Goal: Answer question/provide support

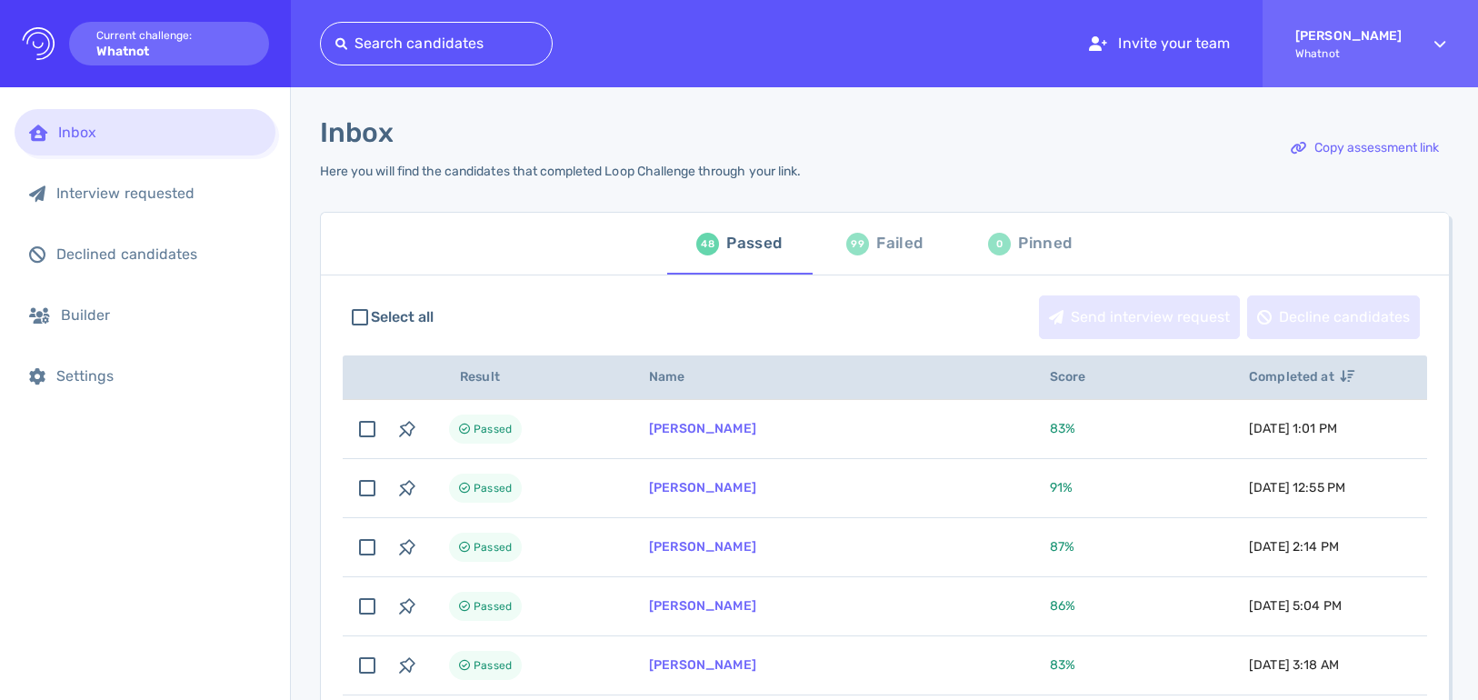
click at [904, 241] on div "Failed" at bounding box center [899, 243] width 46 height 27
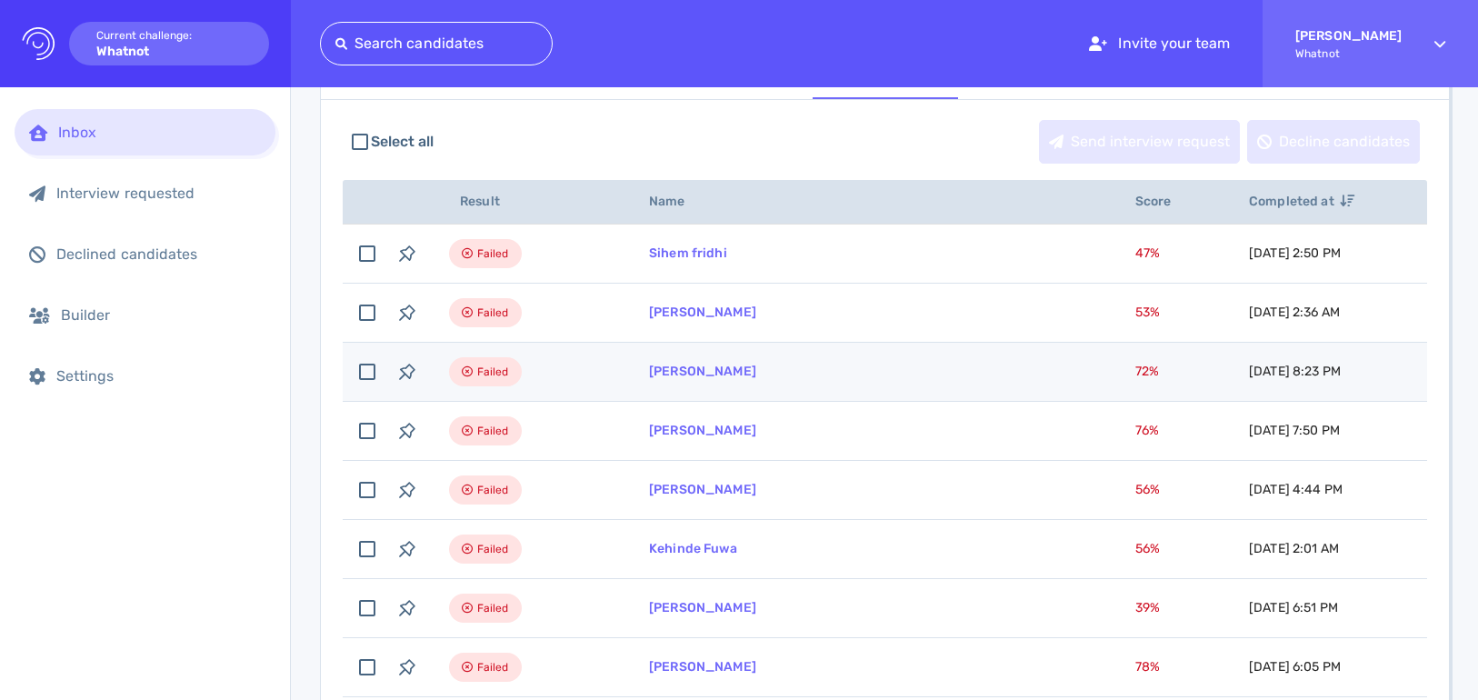
scroll to position [185, 0]
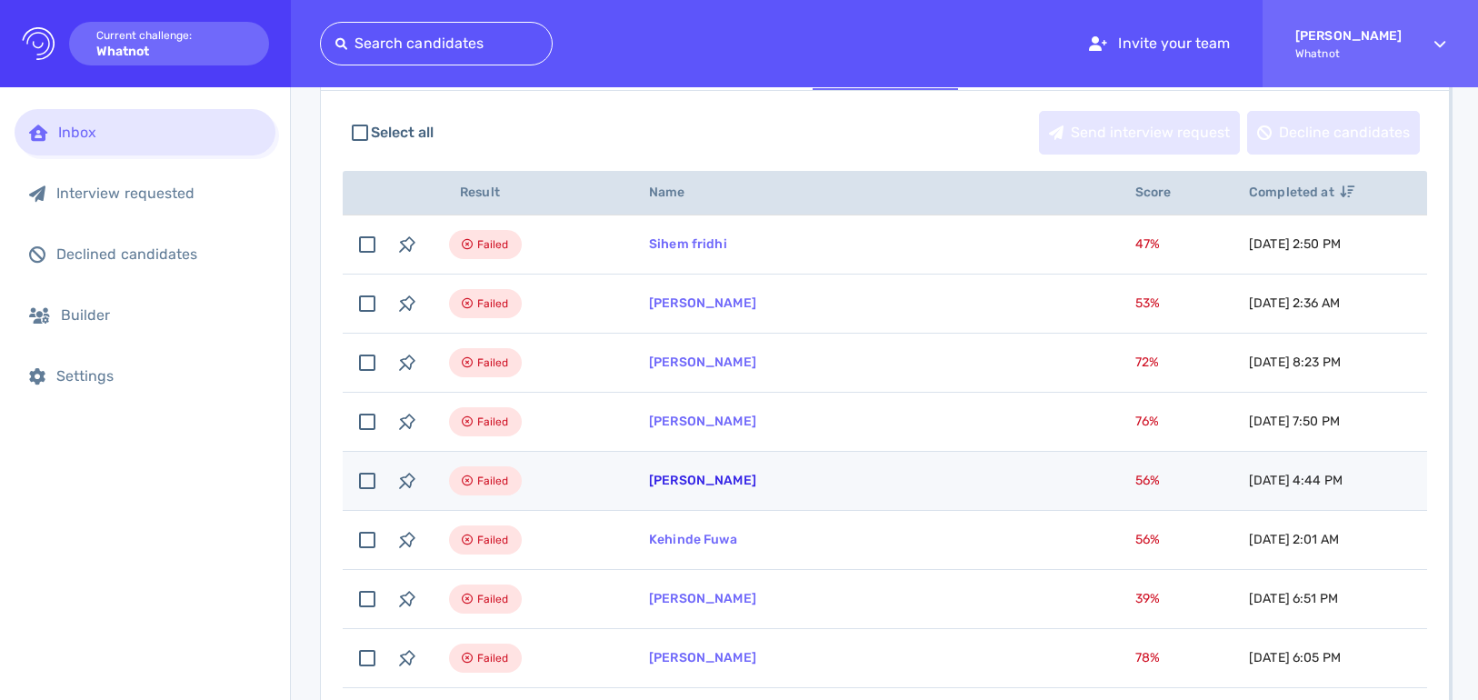
click at [702, 476] on link "[PERSON_NAME]" at bounding box center [702, 480] width 107 height 15
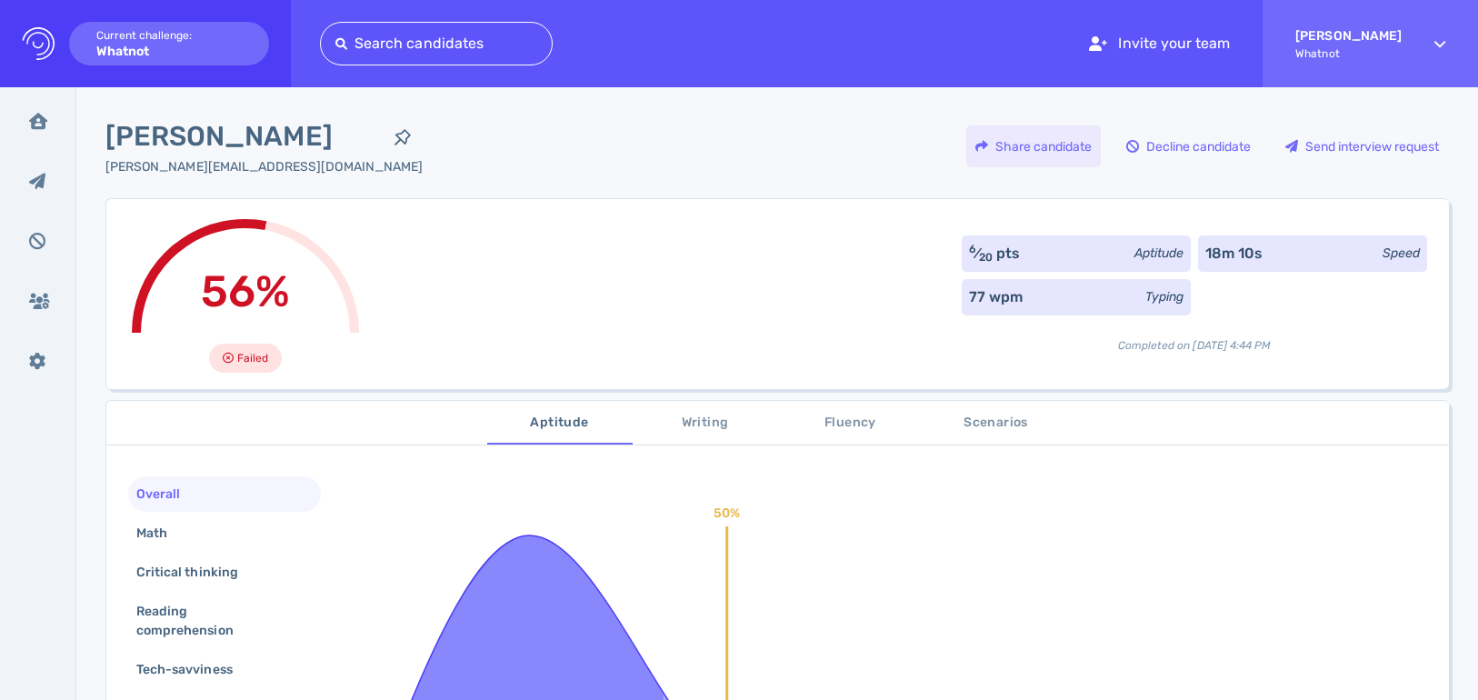
click at [1065, 147] on div "Share candidate" at bounding box center [1033, 146] width 135 height 42
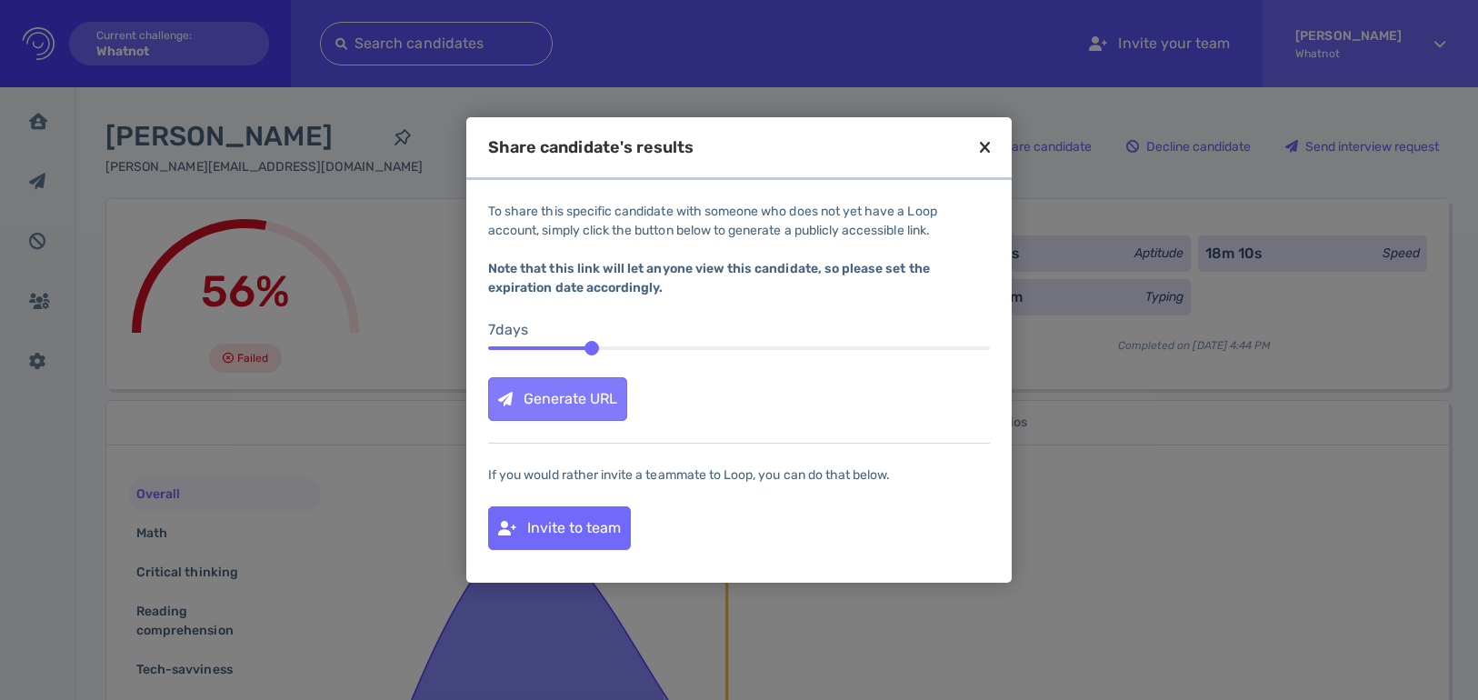
click at [588, 414] on div "Generate URL" at bounding box center [557, 399] width 137 height 42
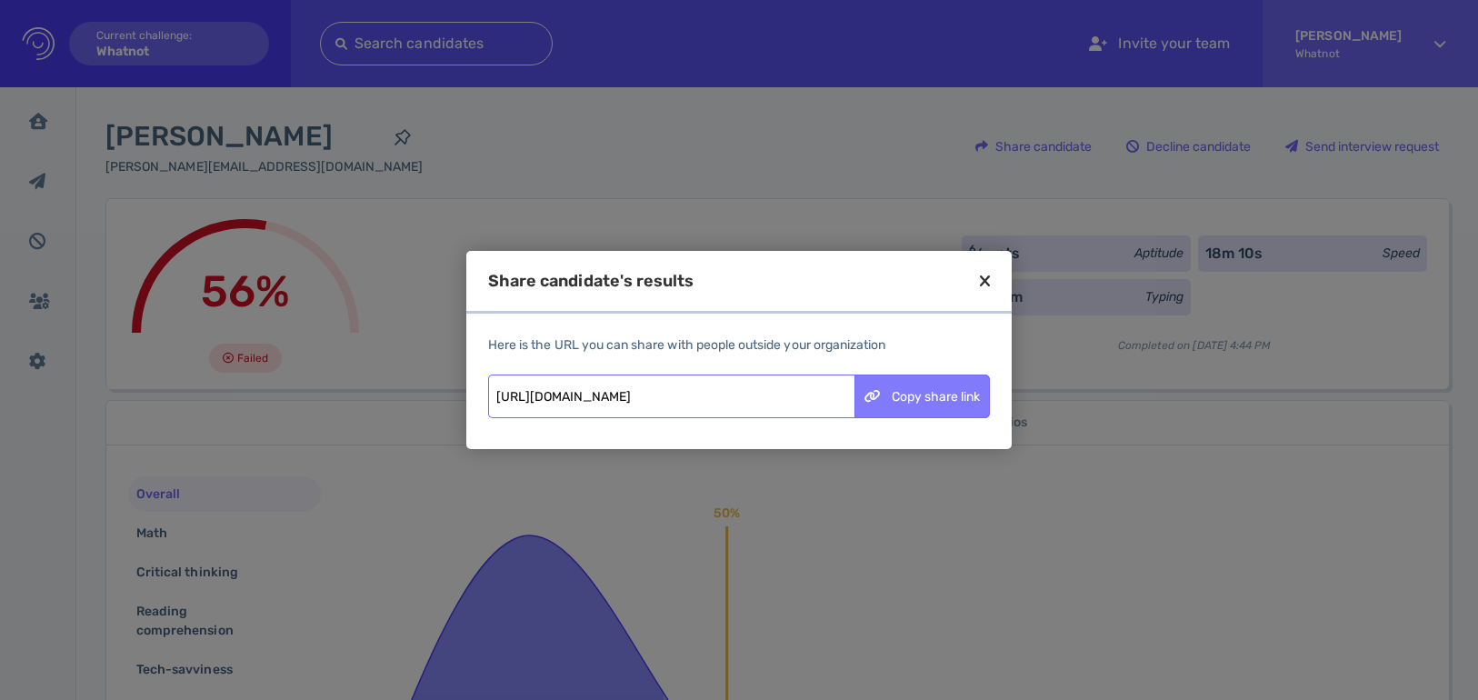
click at [942, 408] on div "Copy share link" at bounding box center [922, 396] width 134 height 42
click at [982, 284] on icon at bounding box center [985, 281] width 10 height 16
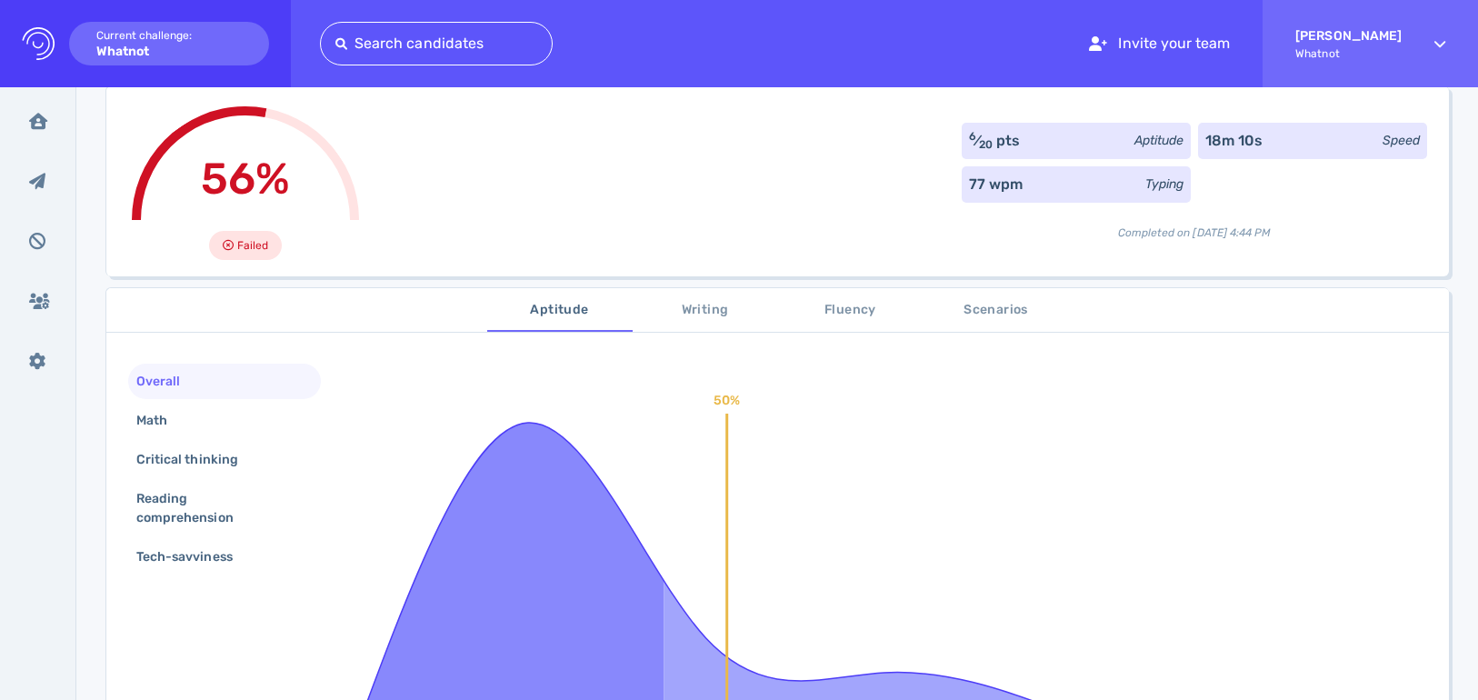
scroll to position [140, 0]
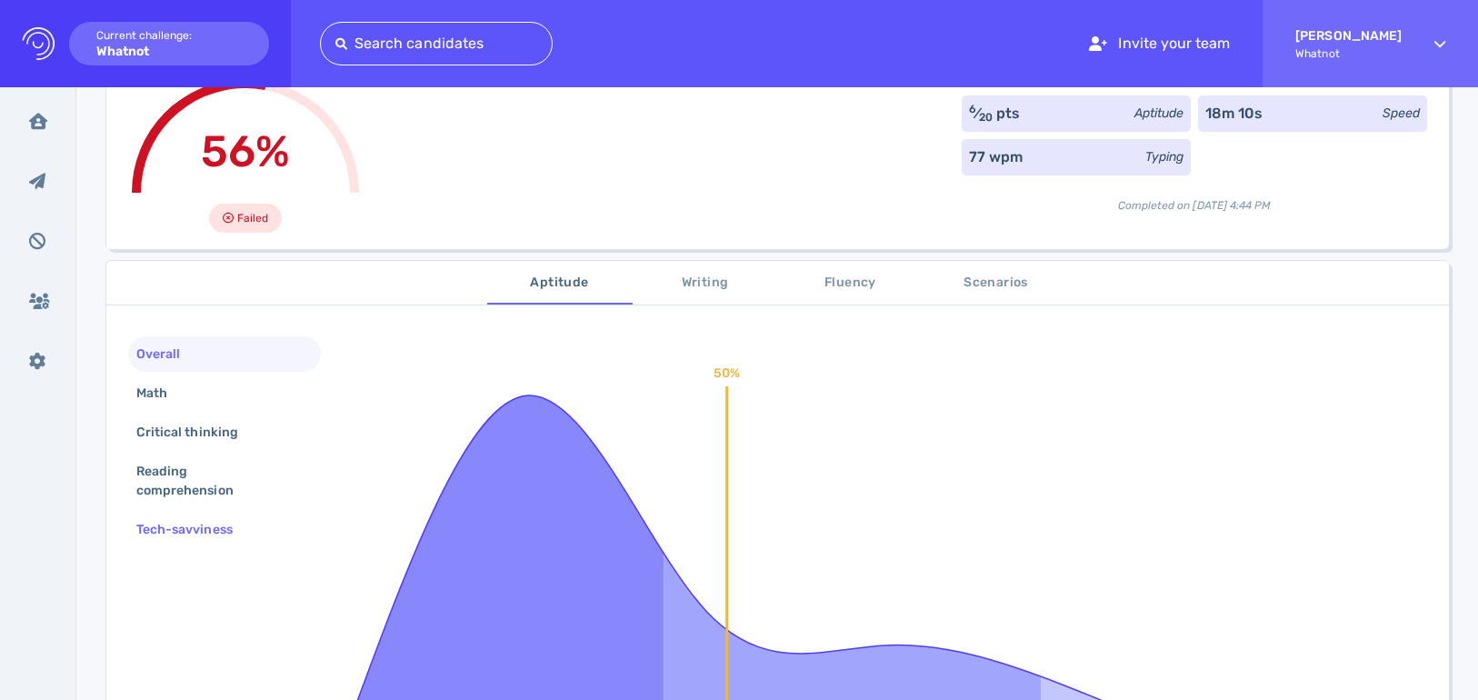
click at [208, 534] on div "Tech-savviness" at bounding box center [194, 529] width 122 height 26
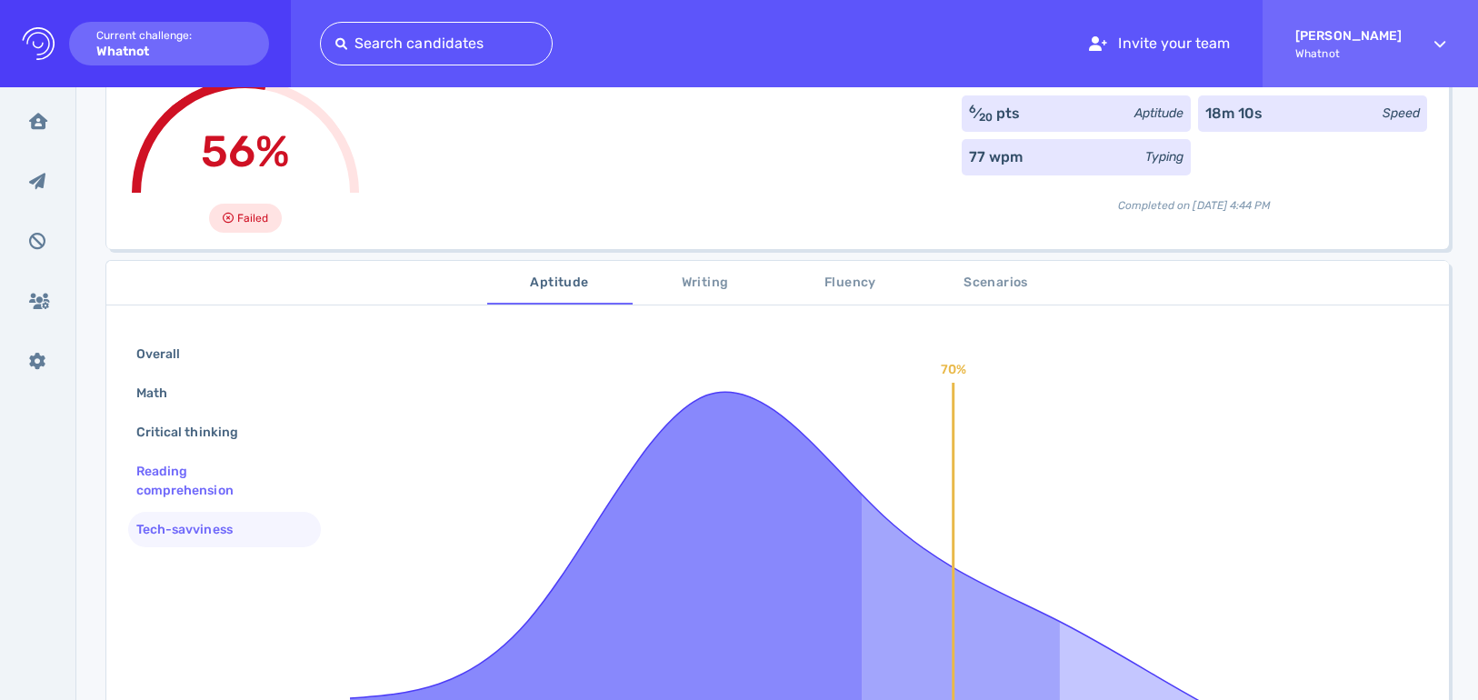
click at [207, 488] on div "Reading comprehension" at bounding box center [217, 480] width 169 height 45
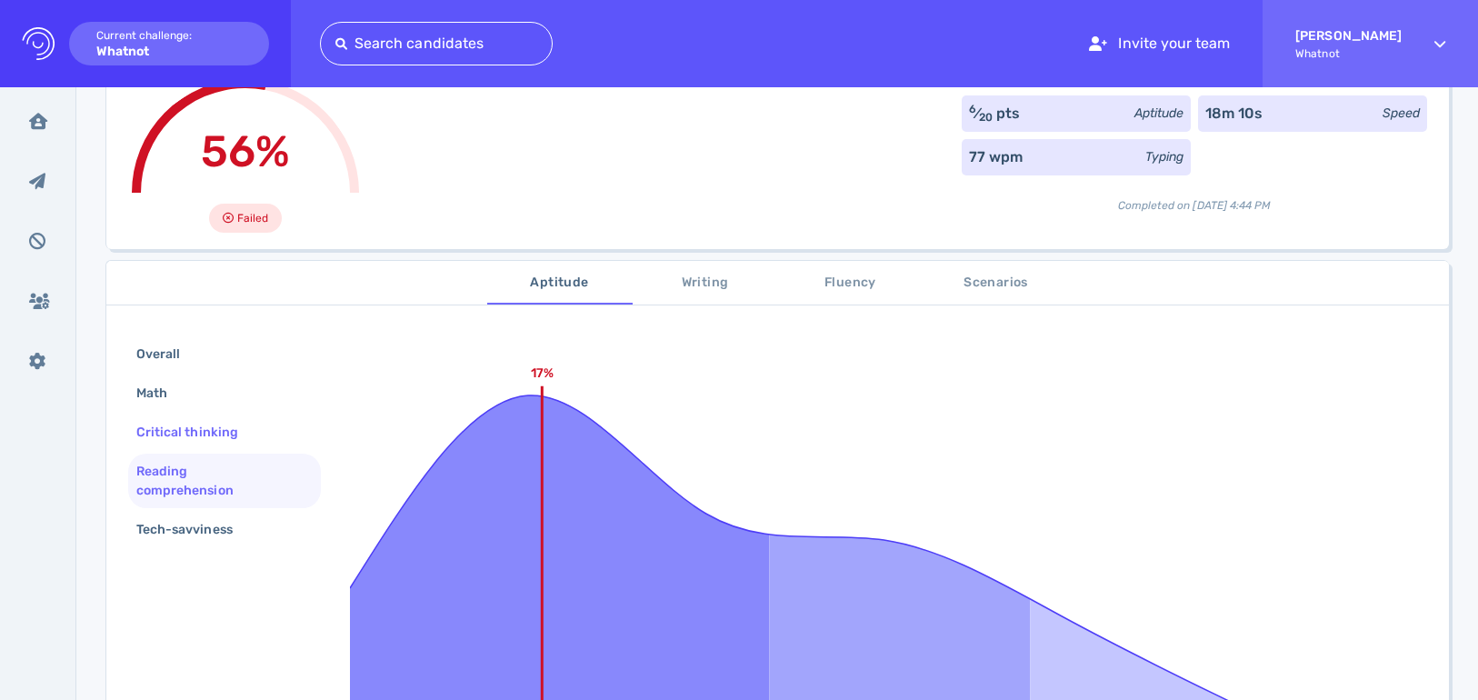
click at [212, 430] on div "Critical thinking" at bounding box center [196, 432] width 127 height 26
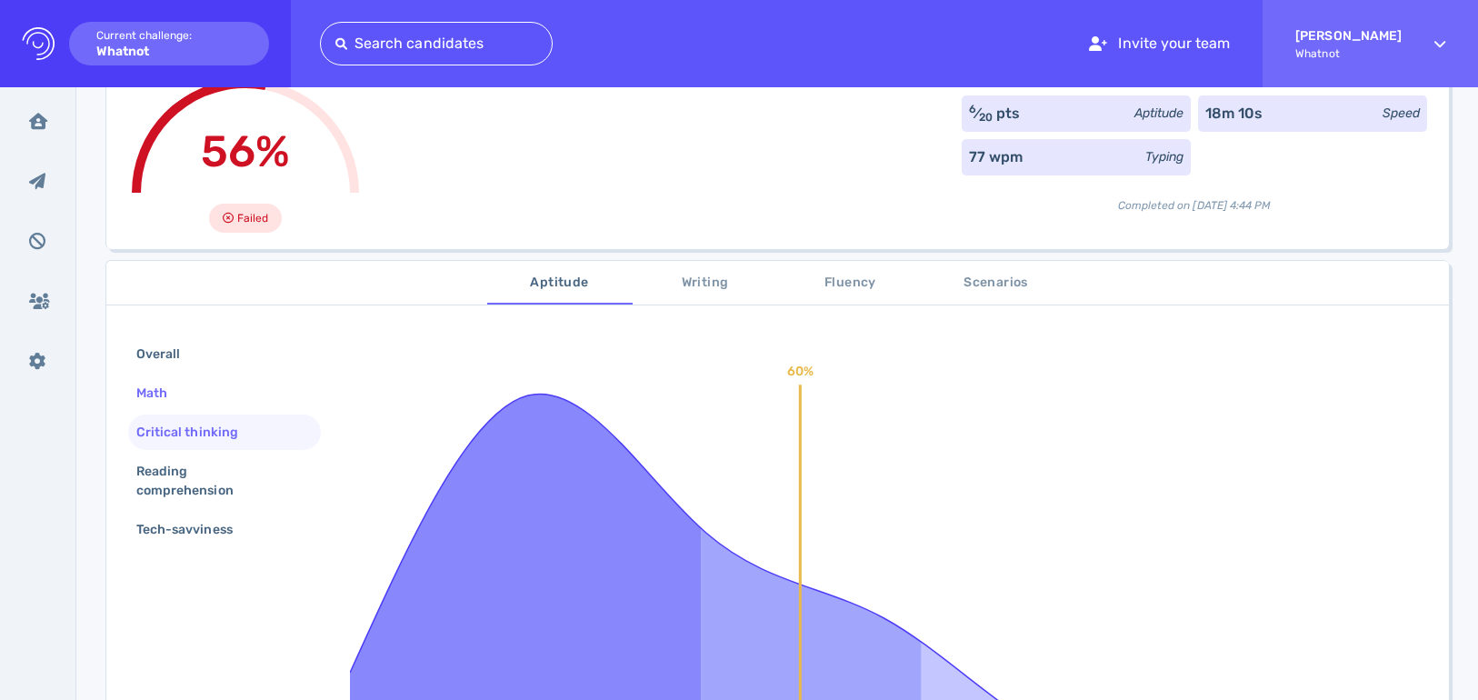
click at [223, 396] on div "Math" at bounding box center [224, 392] width 193 height 35
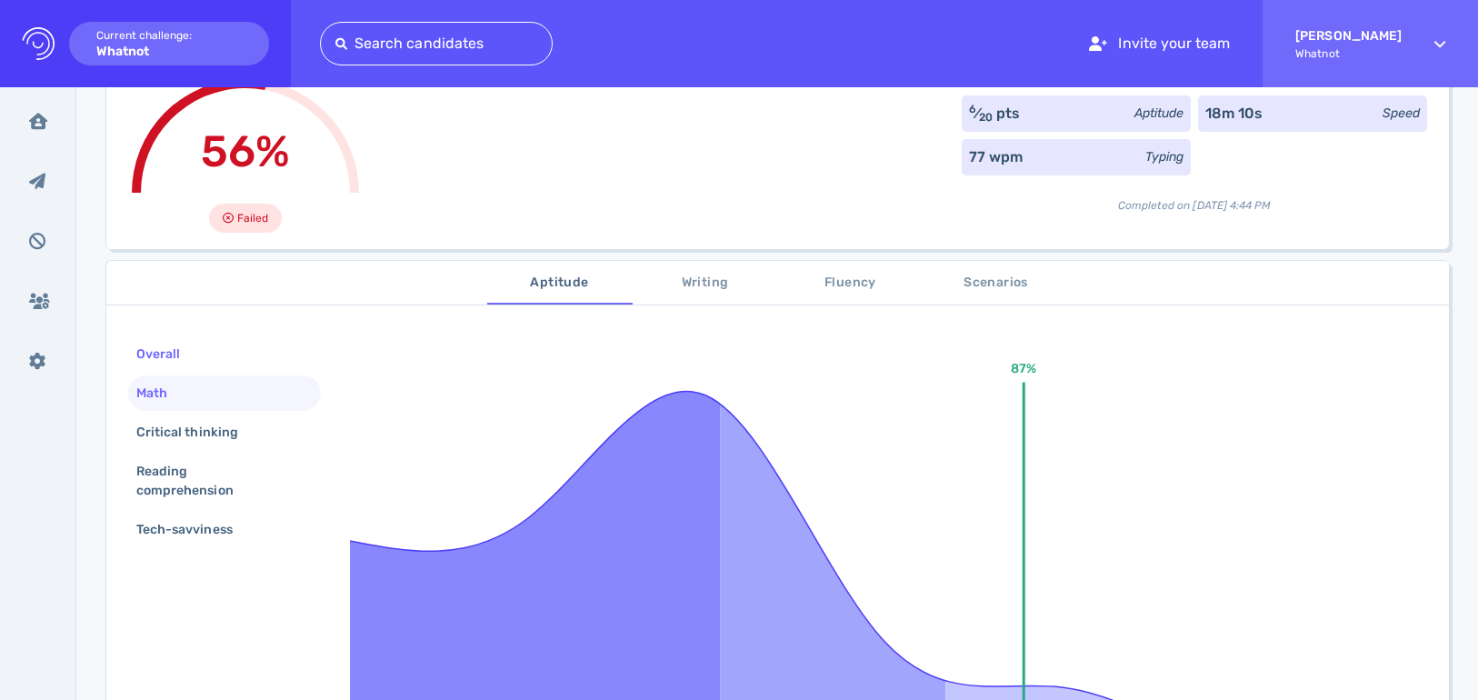
click at [231, 367] on div "Overall" at bounding box center [224, 353] width 193 height 35
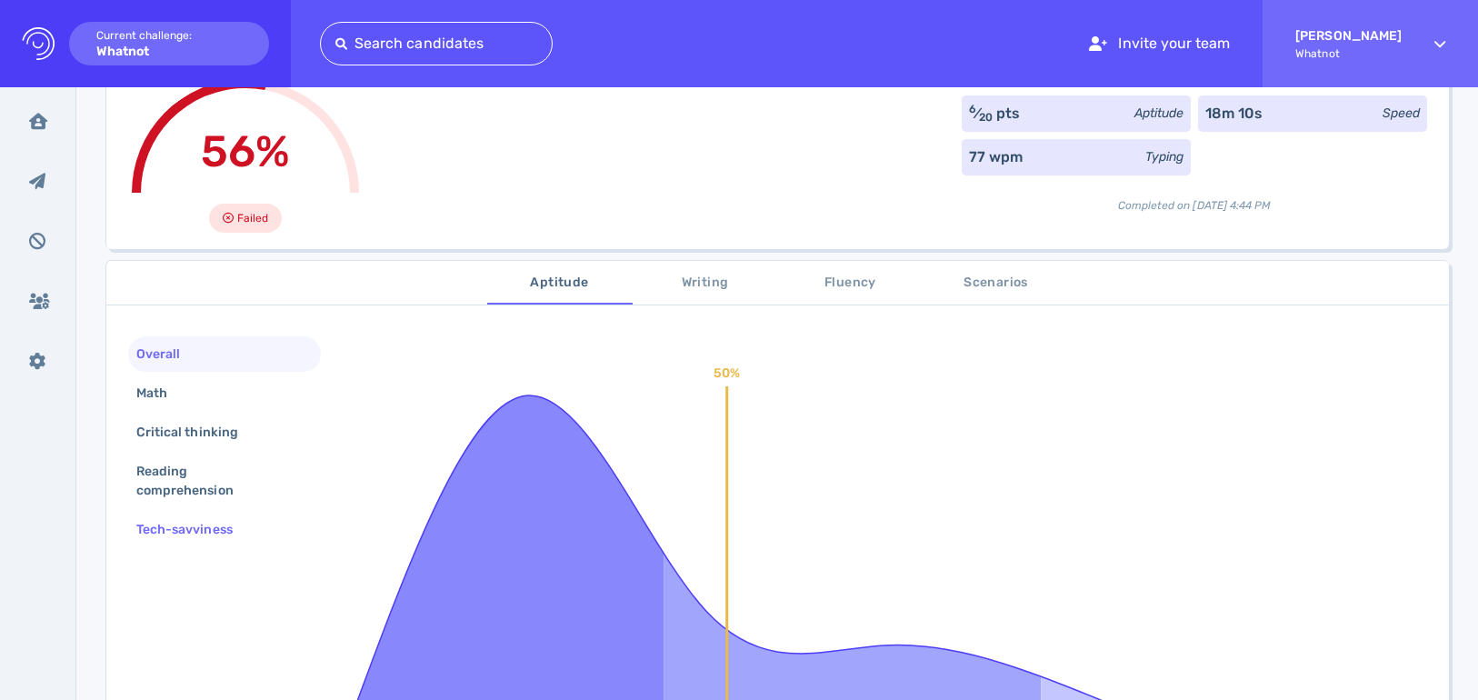
click at [207, 525] on div "Tech-savviness" at bounding box center [194, 529] width 122 height 26
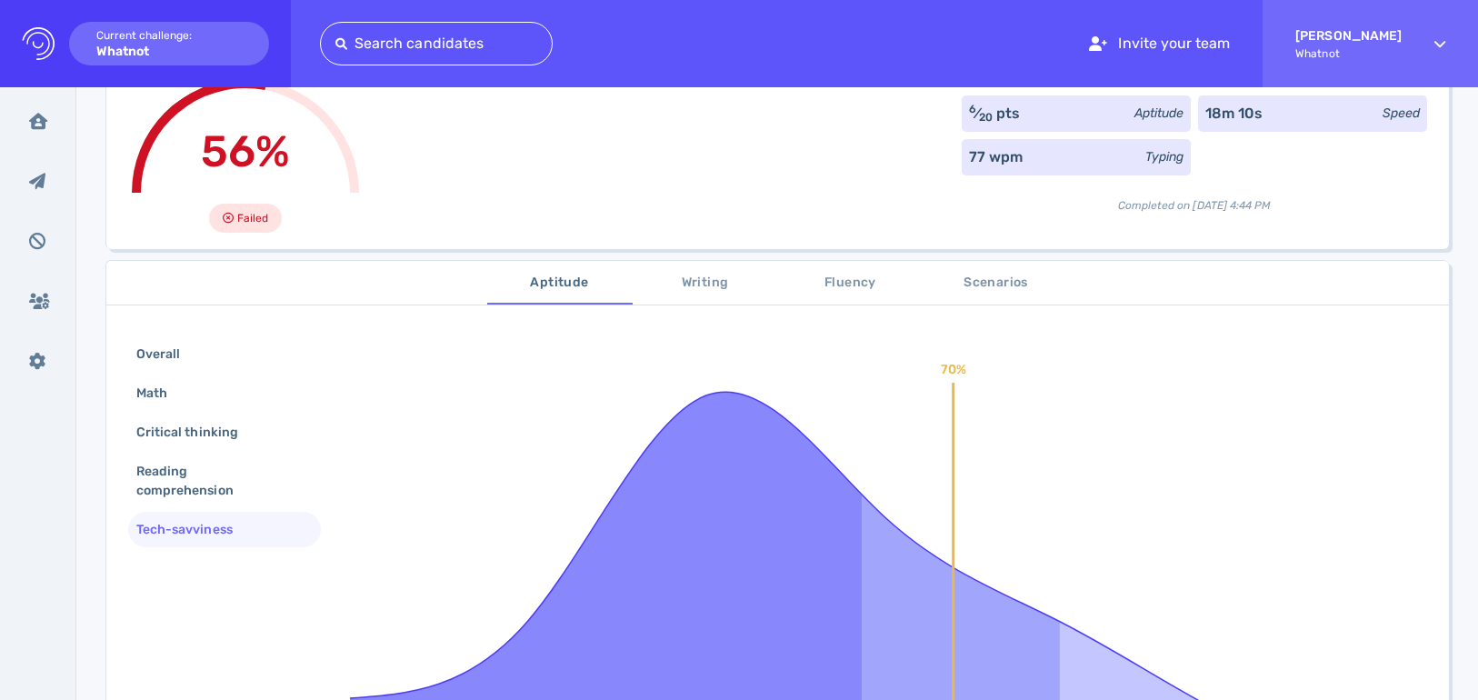
click at [840, 275] on span "Fluency" at bounding box center [851, 283] width 124 height 23
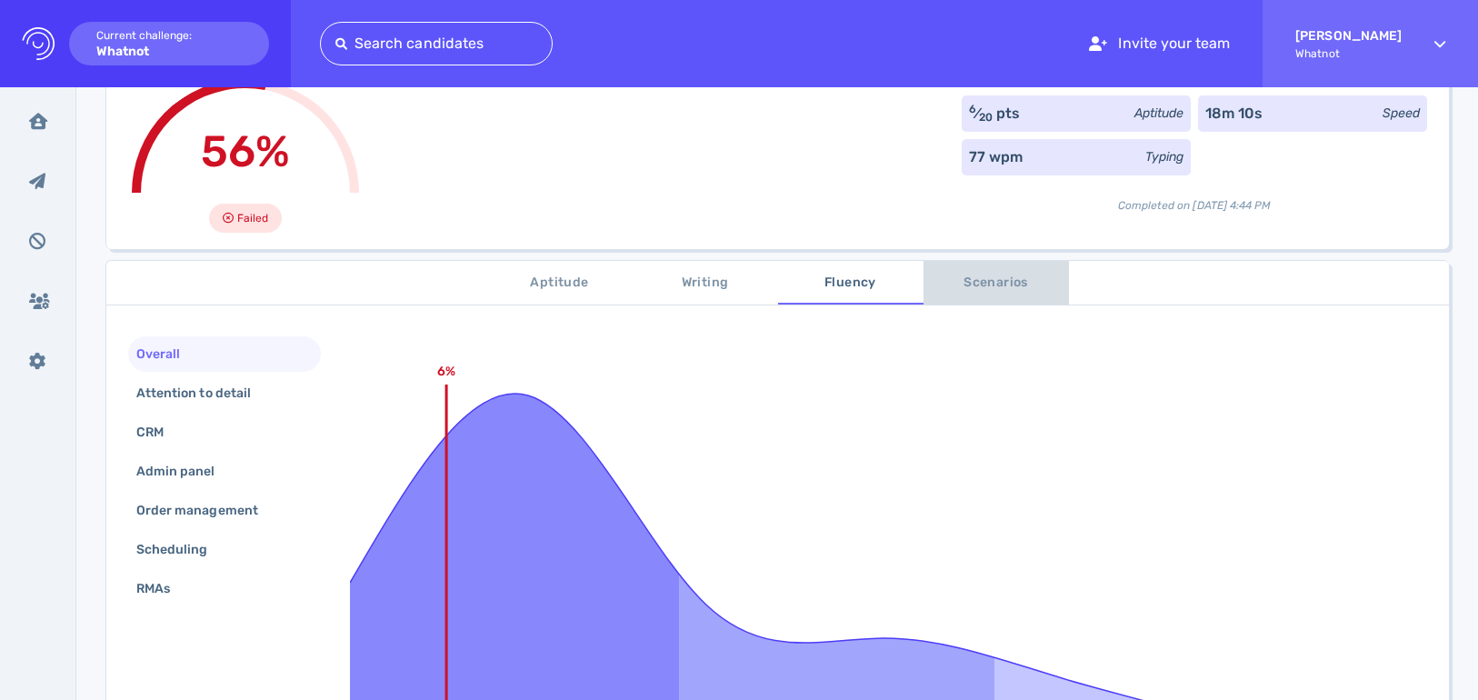
click at [1015, 275] on span "Scenarios" at bounding box center [996, 283] width 124 height 23
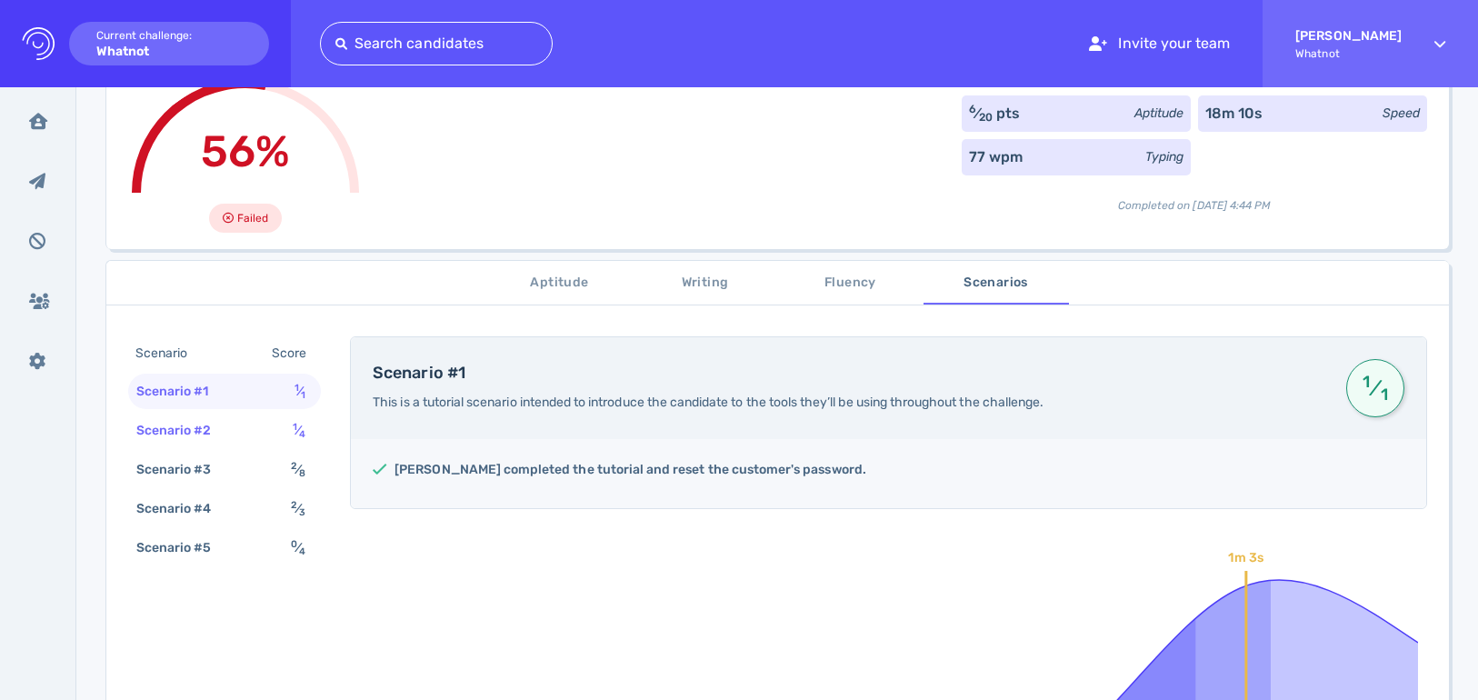
click at [290, 432] on div "1 ⁄ 4" at bounding box center [302, 430] width 27 height 26
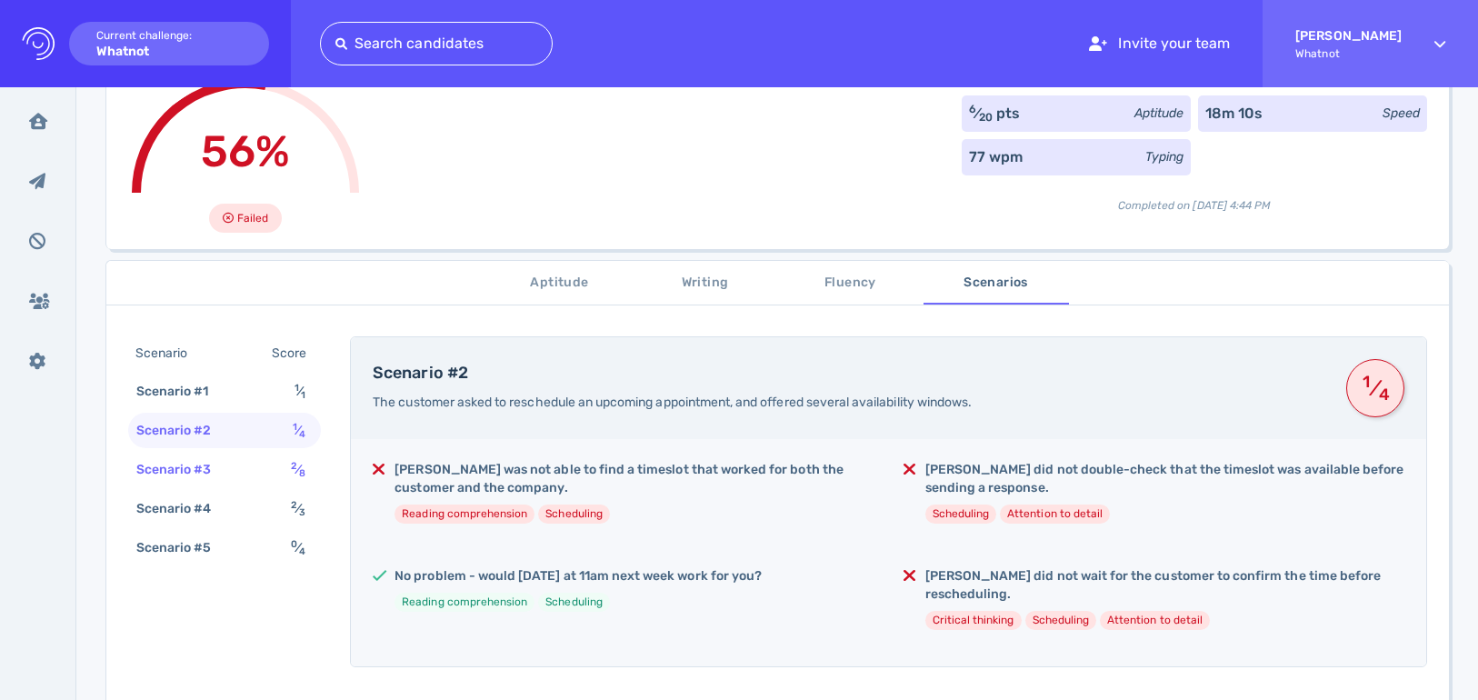
click at [281, 464] on div "Scenario #3 2 ⁄ 8" at bounding box center [224, 469] width 193 height 35
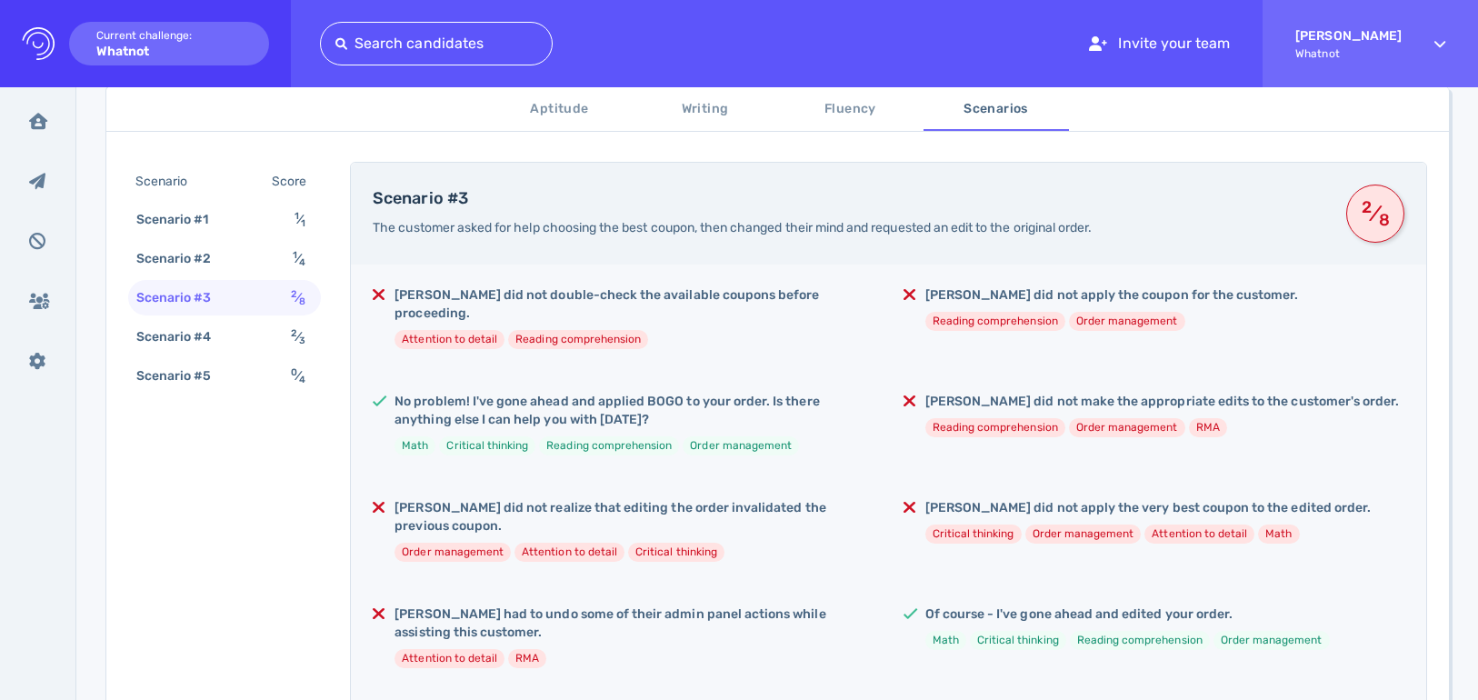
scroll to position [313, 0]
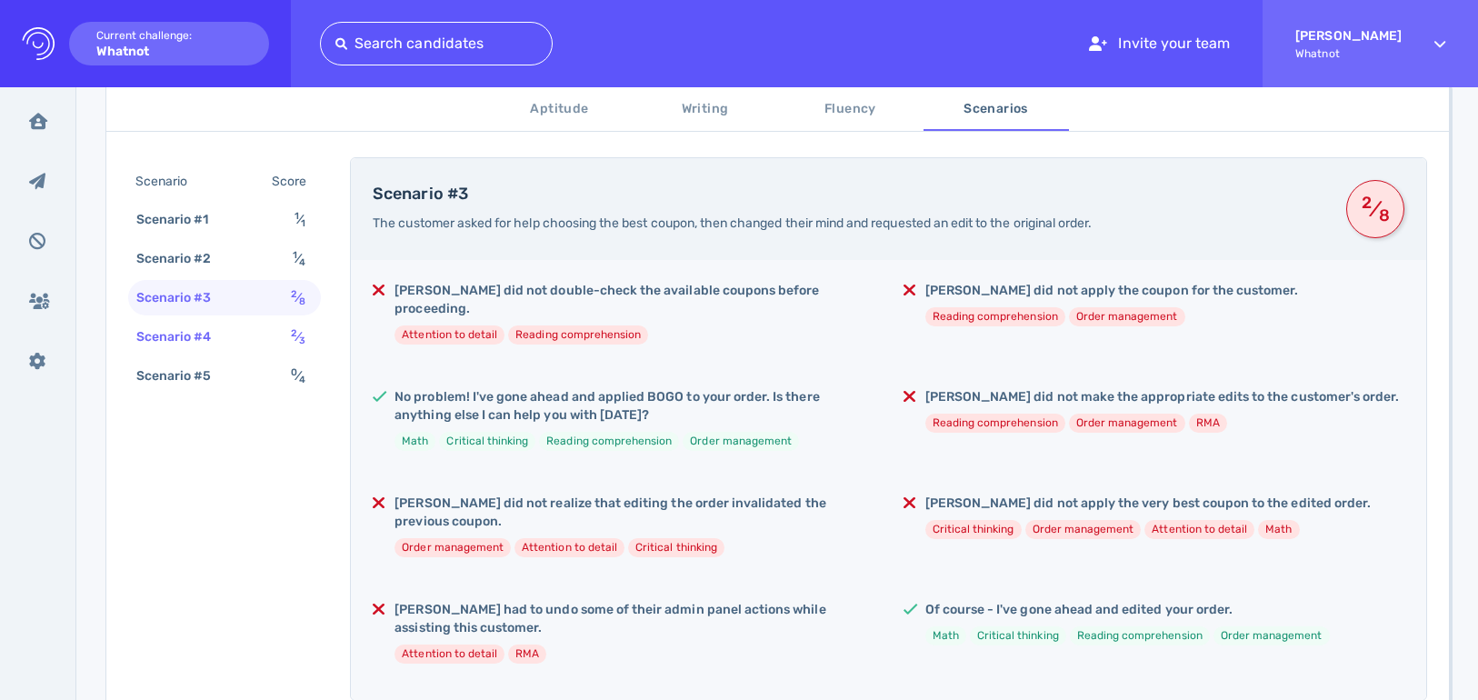
click at [261, 336] on div "Scenario #4 2 ⁄ 3" at bounding box center [224, 336] width 193 height 35
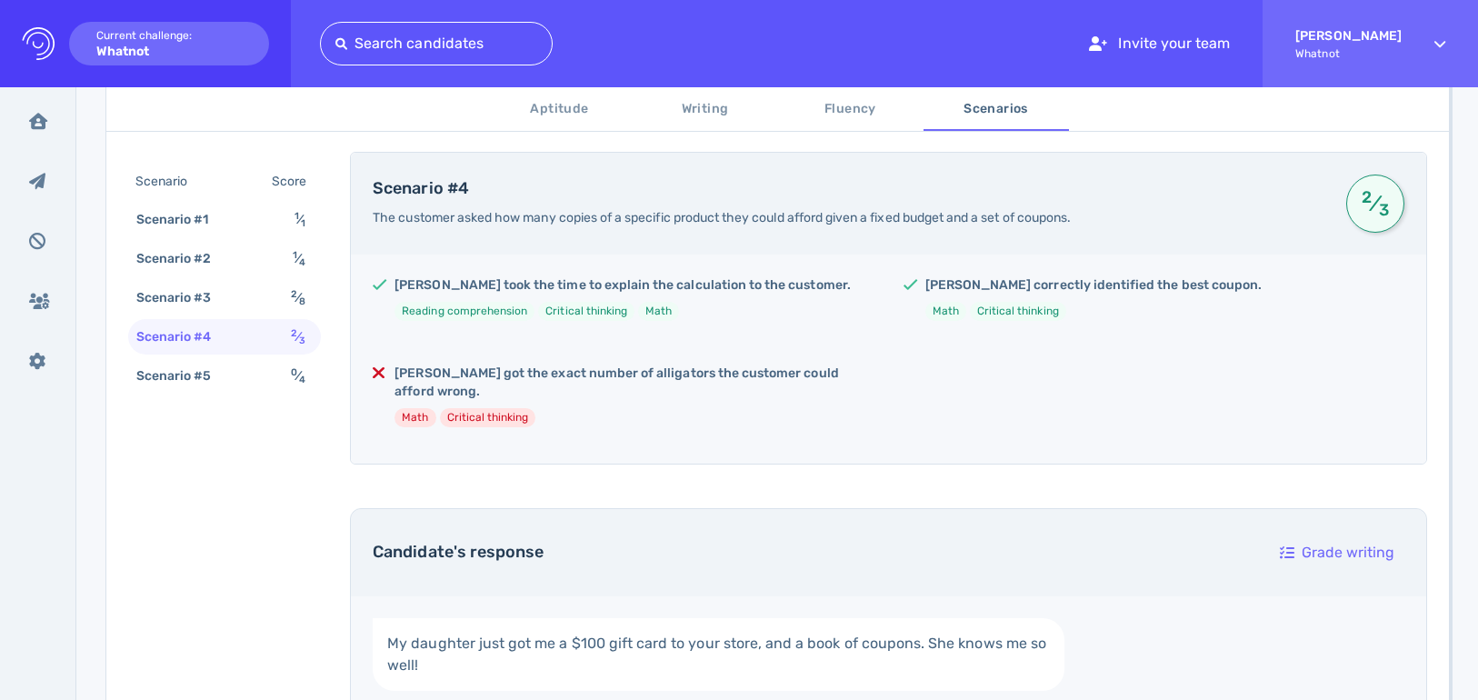
scroll to position [323, 0]
click at [262, 355] on div "Scenario Score Scenario #1 1 ⁄ 1 Scenario #2 1 ⁄ 4 Scenario #3 2 ⁄ 8 Scenario #…" at bounding box center [224, 281] width 193 height 233
click at [275, 369] on div "Scenario #5 0 ⁄ 4" at bounding box center [224, 375] width 193 height 35
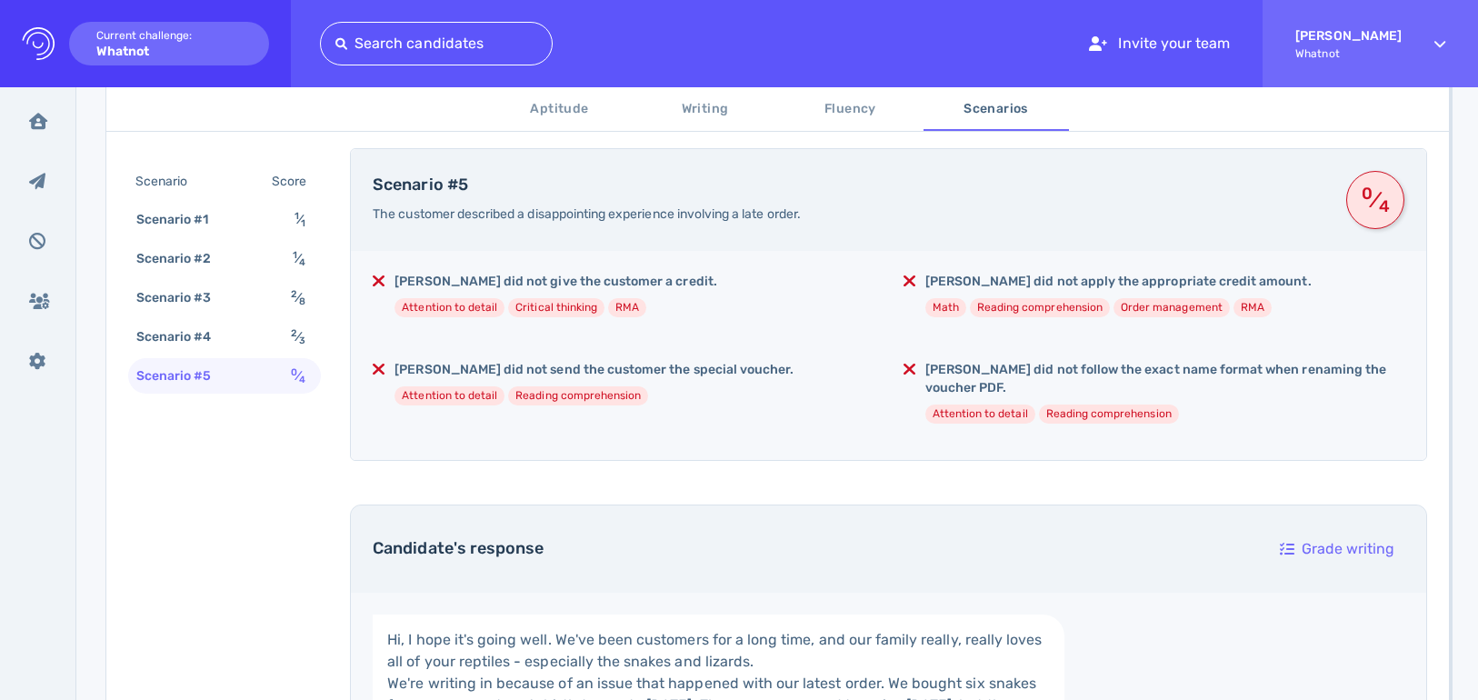
scroll to position [331, 0]
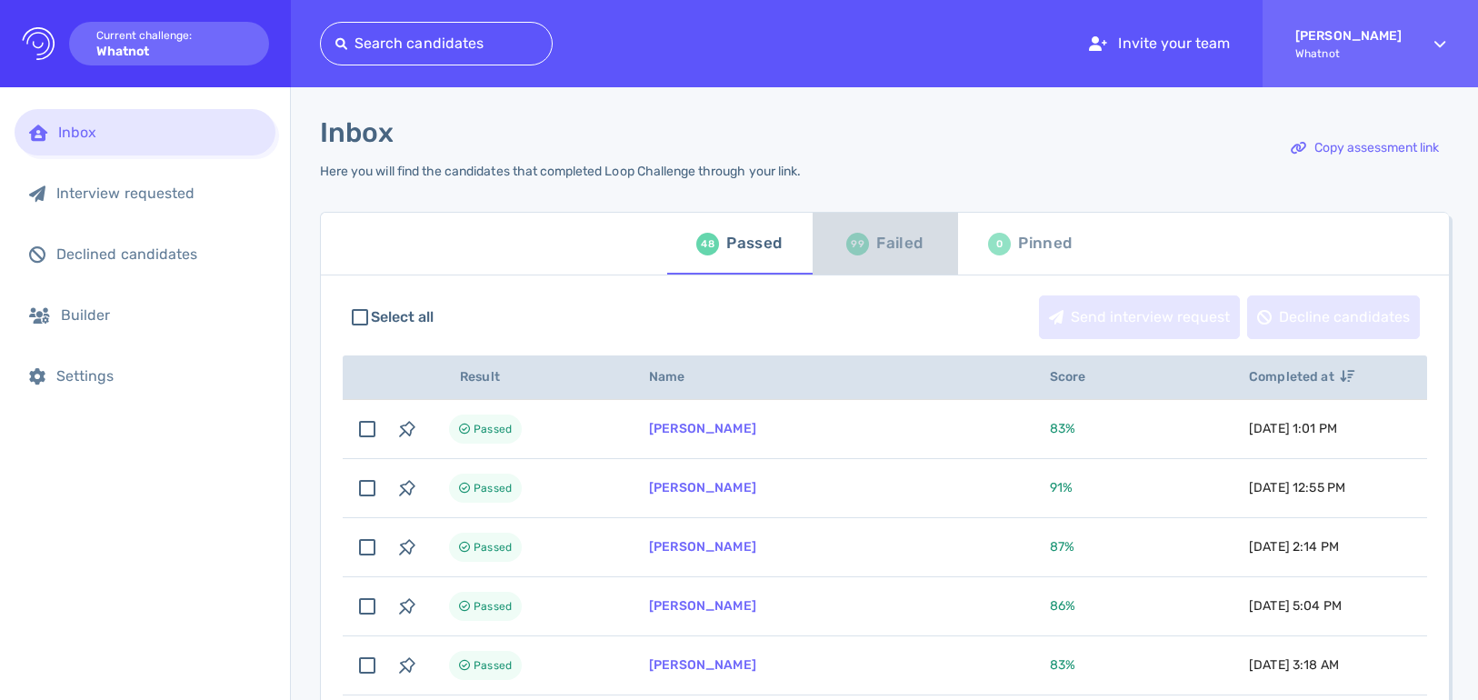
click at [888, 245] on div "Failed" at bounding box center [899, 243] width 46 height 27
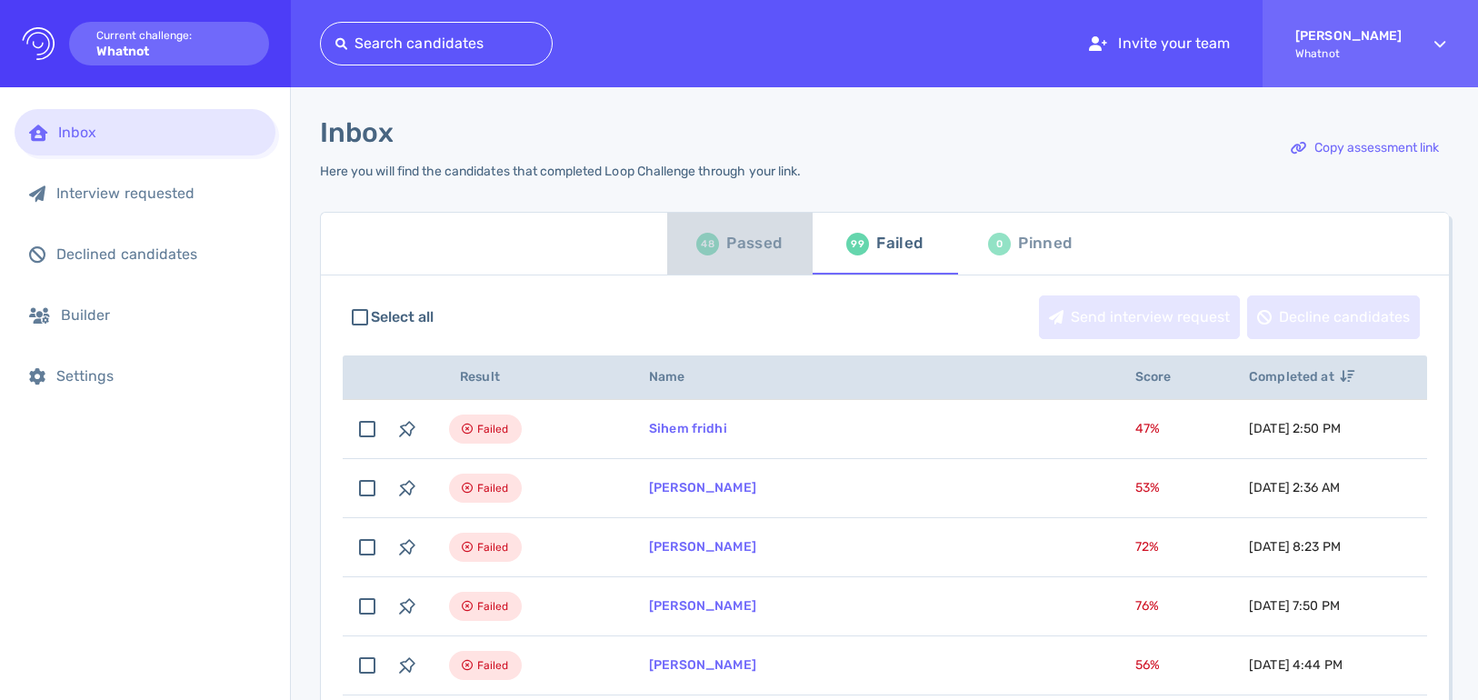
click at [759, 245] on div "Passed" at bounding box center [753, 243] width 55 height 27
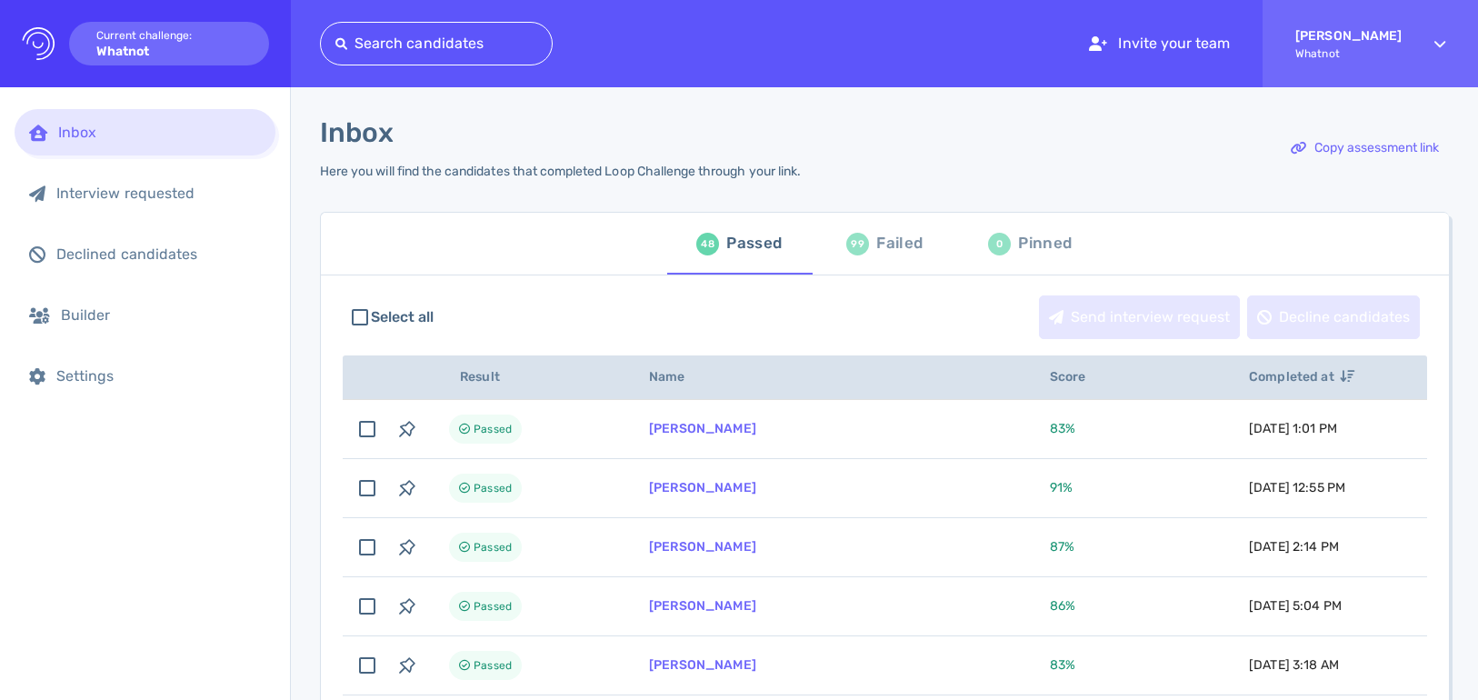
click at [894, 245] on div "Failed" at bounding box center [899, 243] width 46 height 27
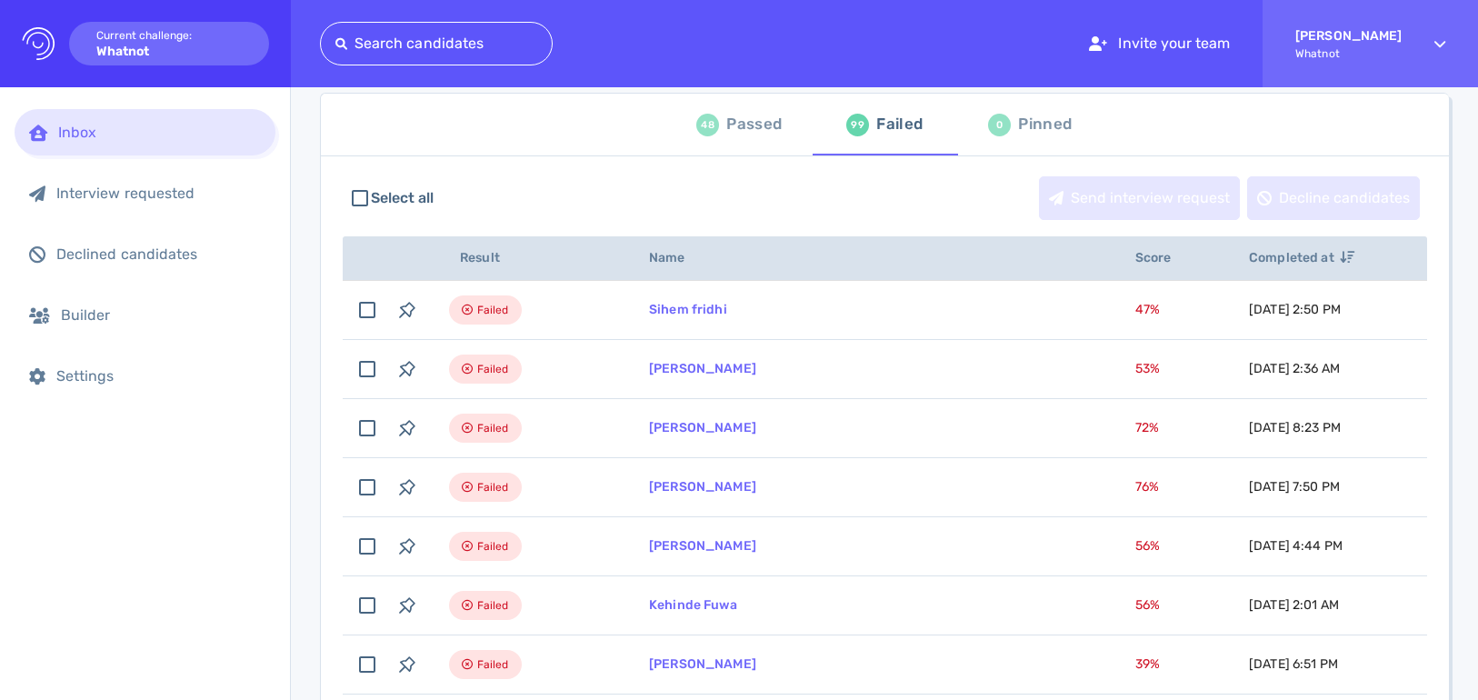
scroll to position [127, 0]
